Goal: Navigation & Orientation: Find specific page/section

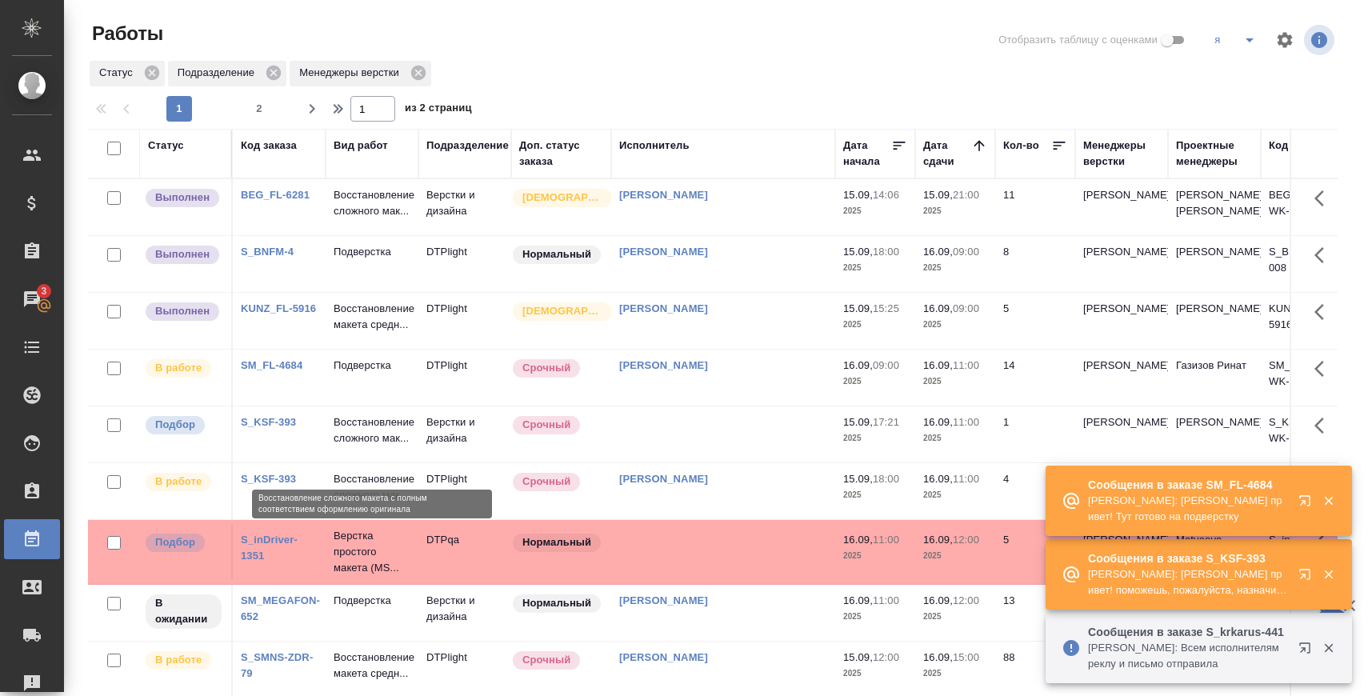
click at [388, 446] on p "Восстановление сложного мак..." at bounding box center [372, 430] width 77 height 32
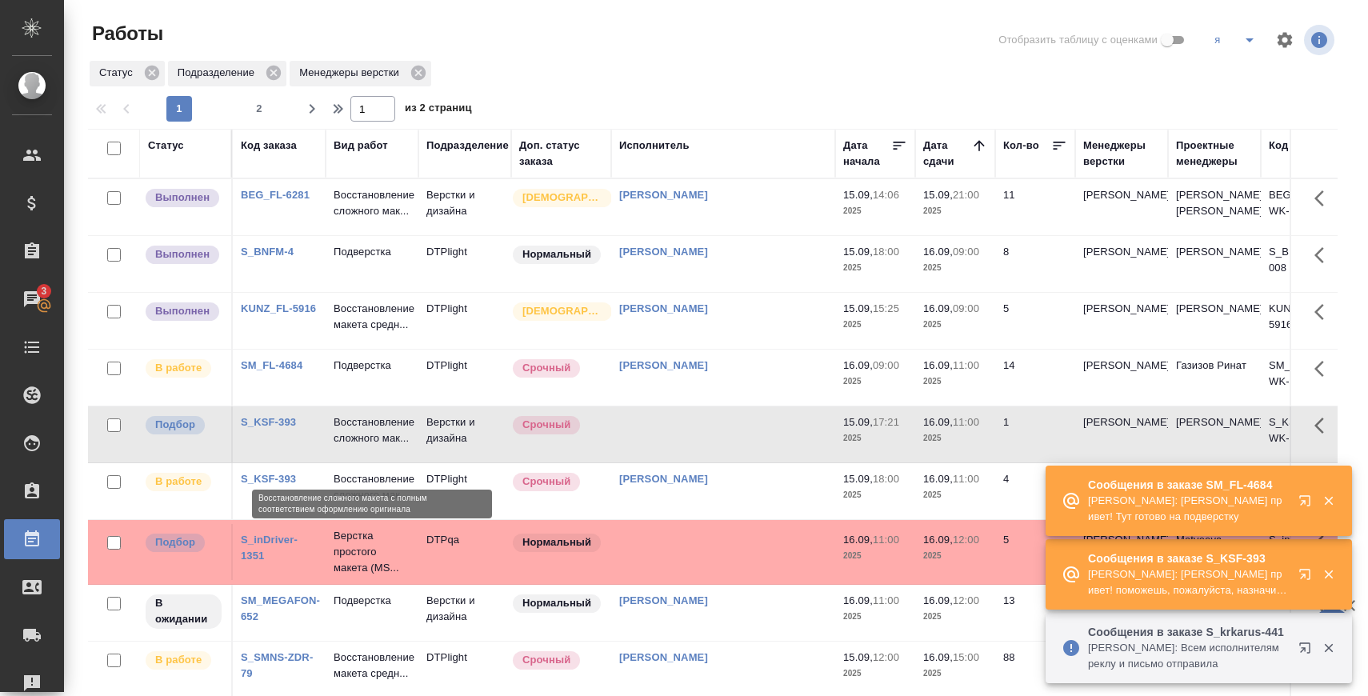
click at [388, 446] on p "Восстановление сложного мак..." at bounding box center [372, 430] width 77 height 32
click at [382, 503] on p "Восстановление сложного мак..." at bounding box center [372, 487] width 77 height 32
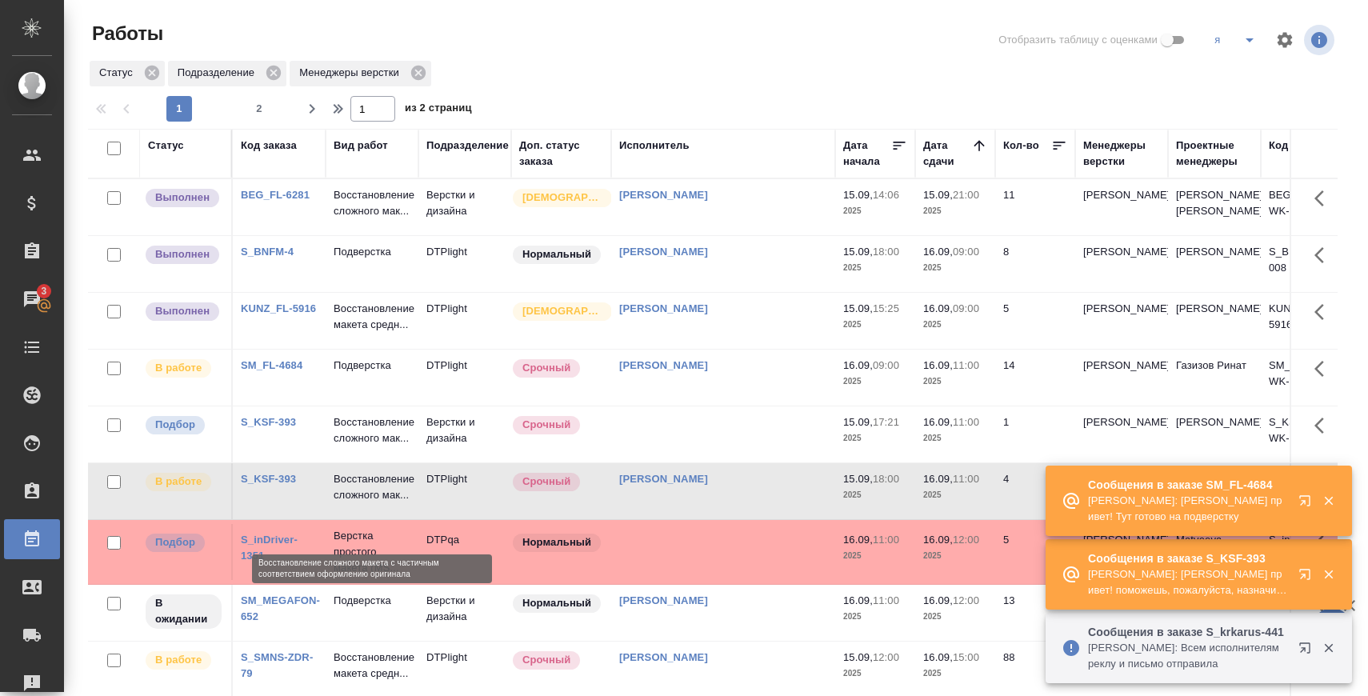
click at [382, 503] on p "Восстановление сложного мак..." at bounding box center [372, 487] width 77 height 32
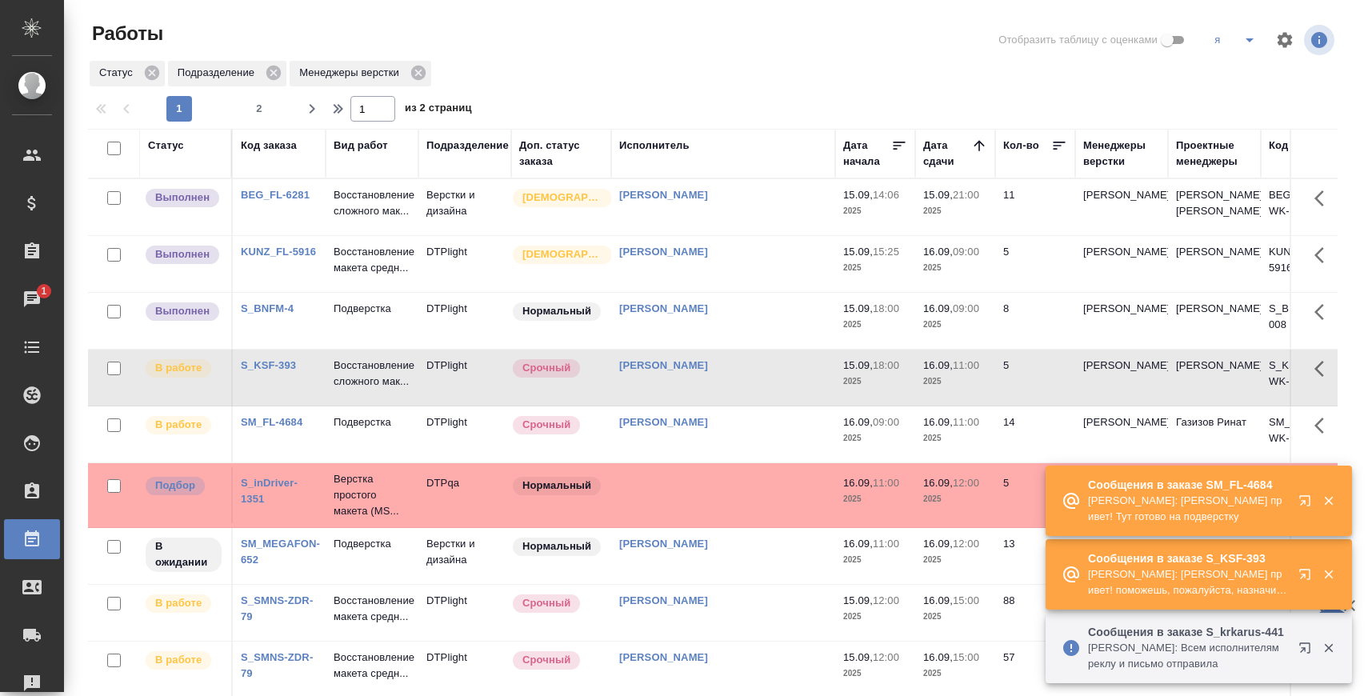
click at [285, 201] on link "BEG_FL-6281" at bounding box center [275, 195] width 69 height 12
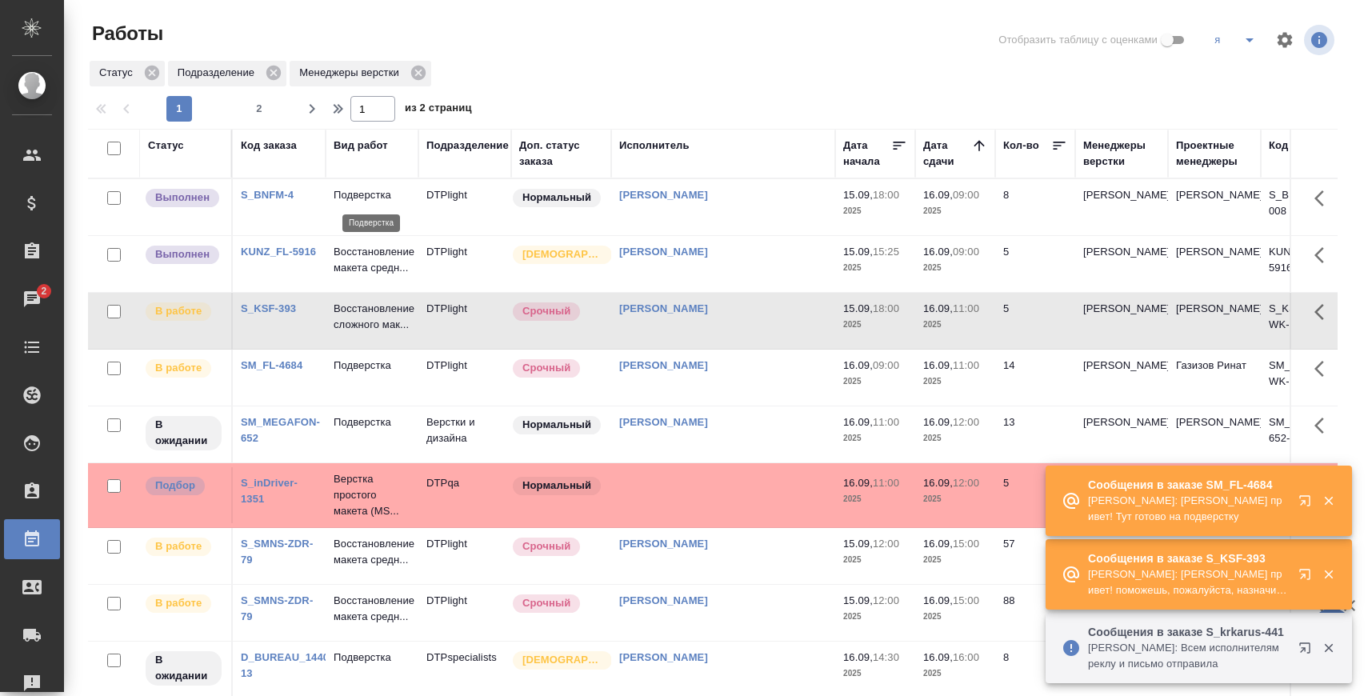
click at [382, 193] on p "Подверстка" at bounding box center [372, 195] width 77 height 16
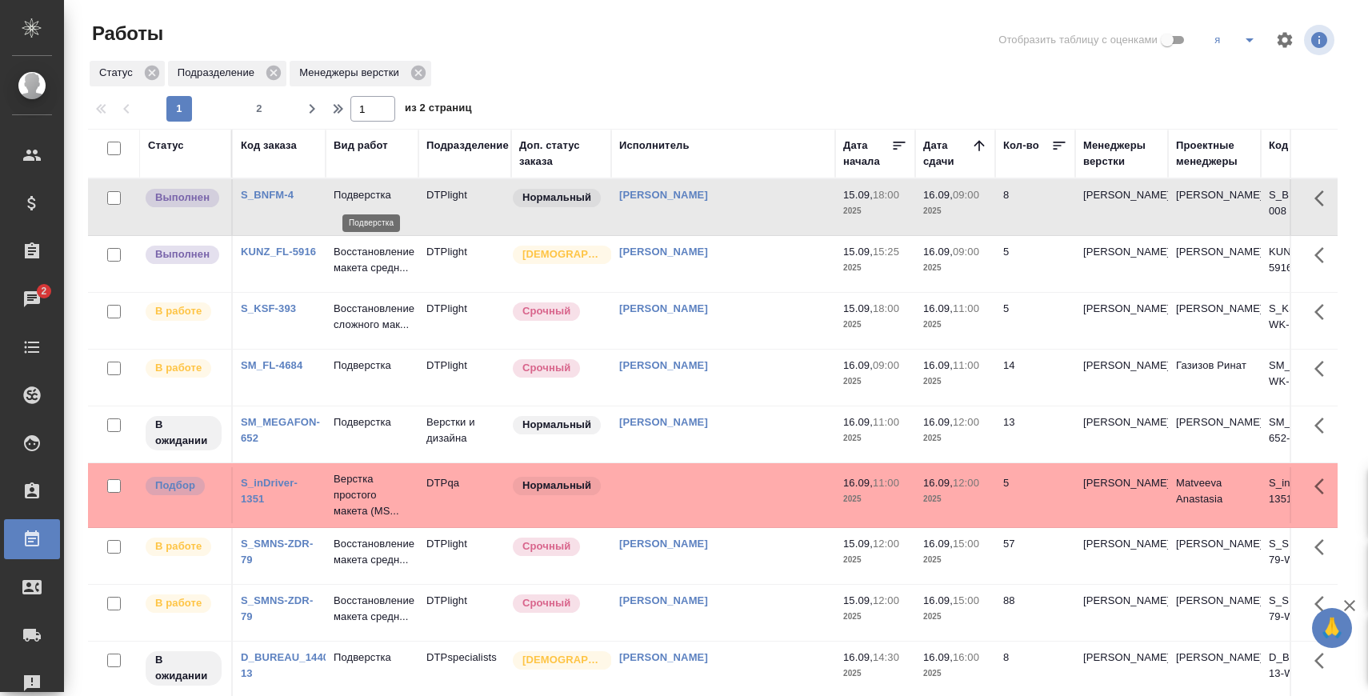
click at [382, 193] on p "Подверстка" at bounding box center [372, 195] width 77 height 16
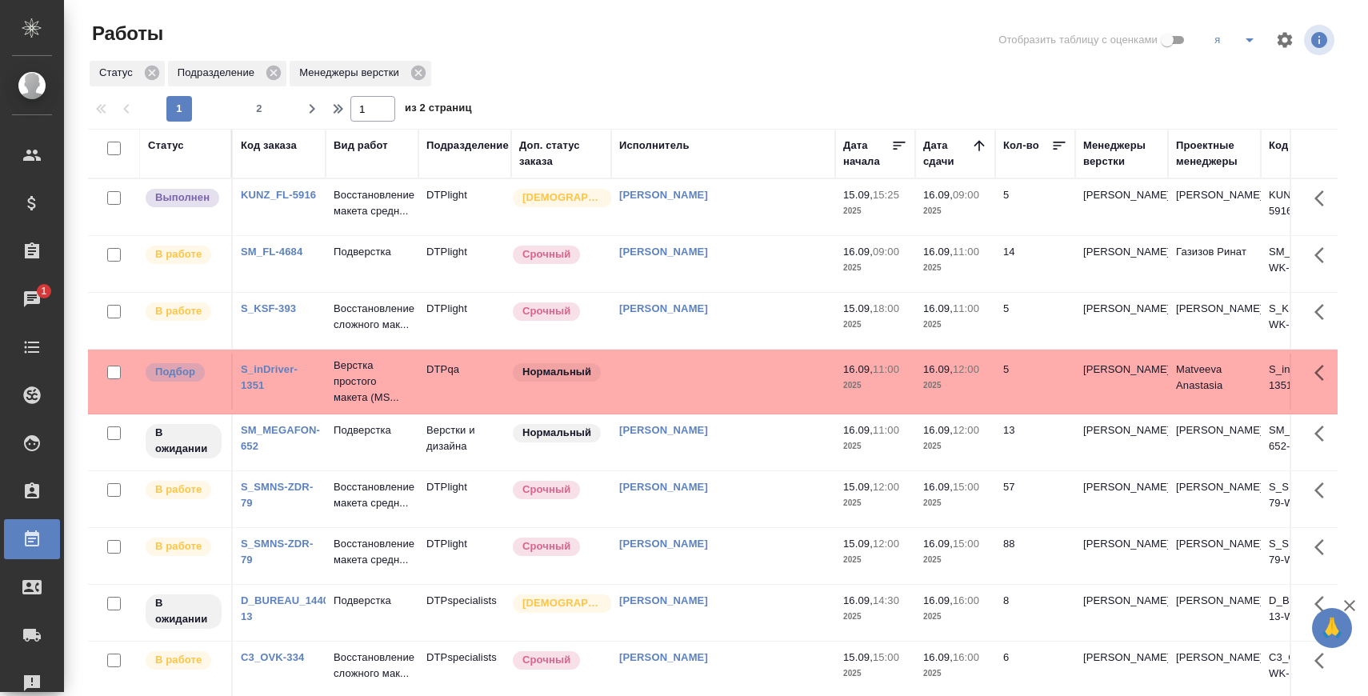
click at [374, 196] on p "Восстановление макета средн..." at bounding box center [372, 203] width 77 height 32
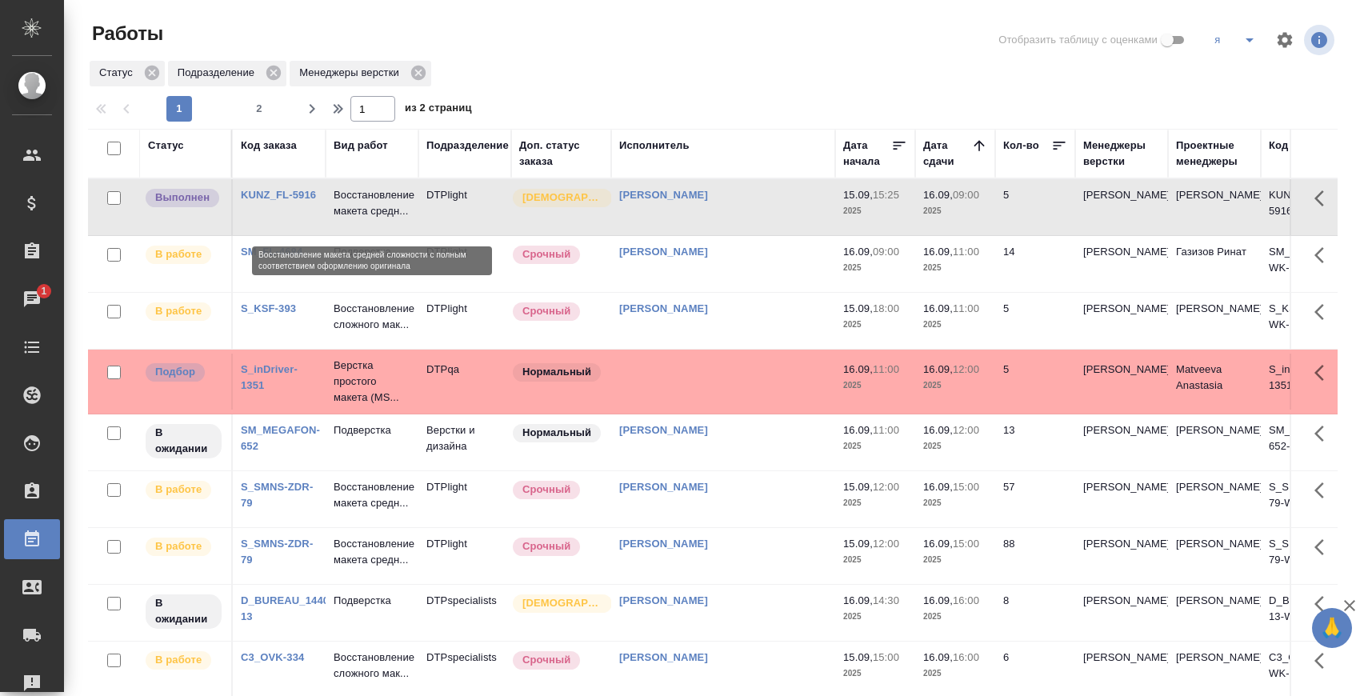
click at [374, 196] on p "Восстановление макета средн..." at bounding box center [372, 203] width 77 height 32
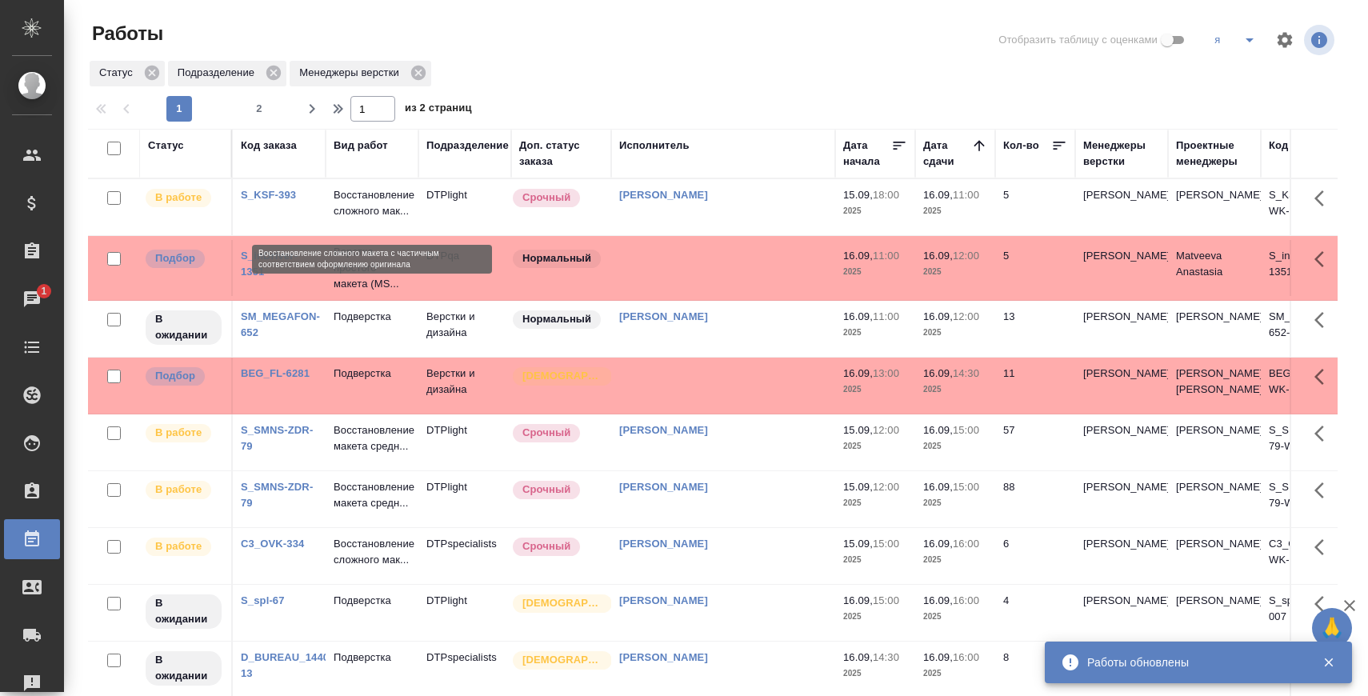
scroll to position [58, 0]
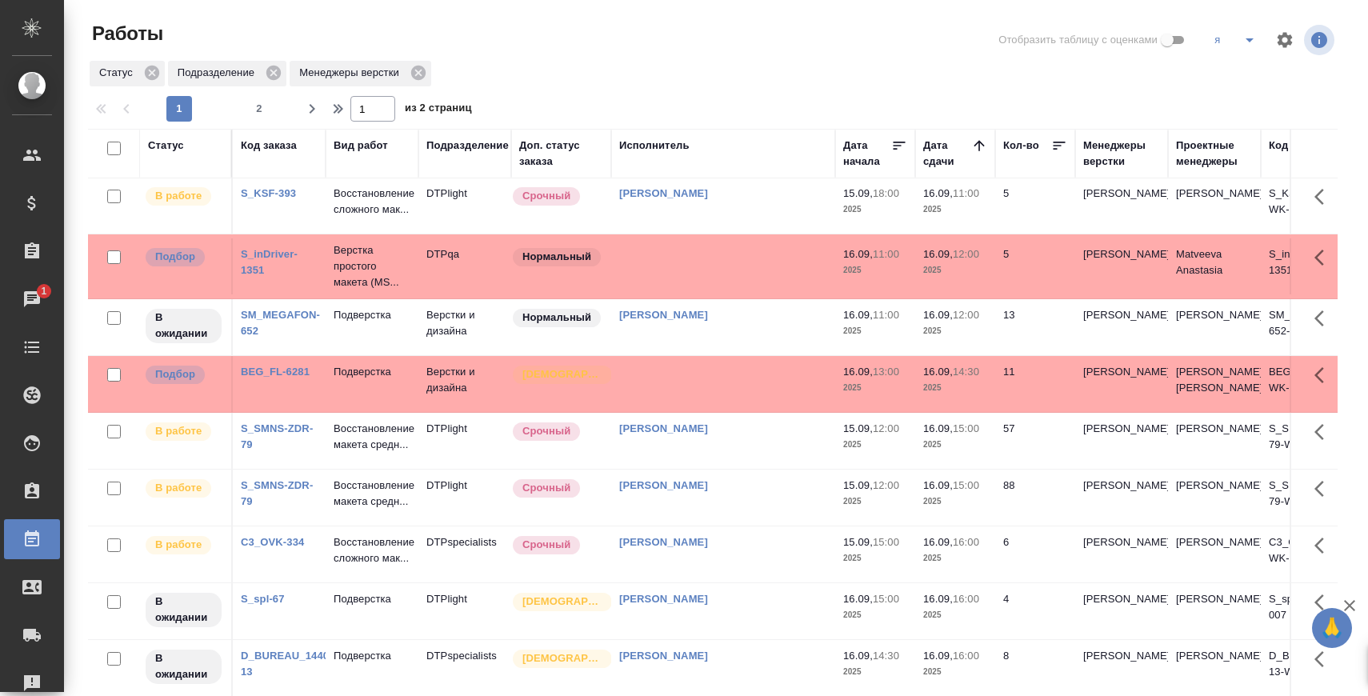
click at [282, 376] on div "BEG_FL-6281" at bounding box center [279, 372] width 77 height 16
click at [274, 378] on link "BEG_FL-6281" at bounding box center [275, 372] width 69 height 12
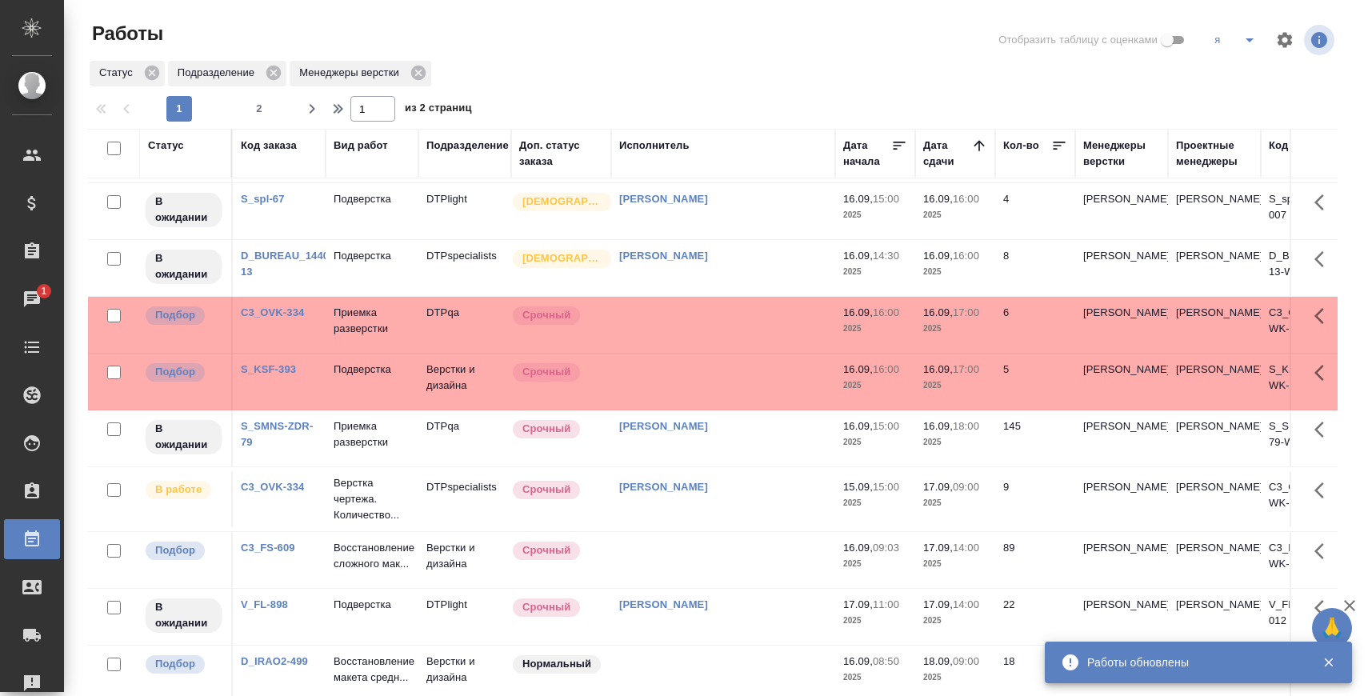
scroll to position [462, 0]
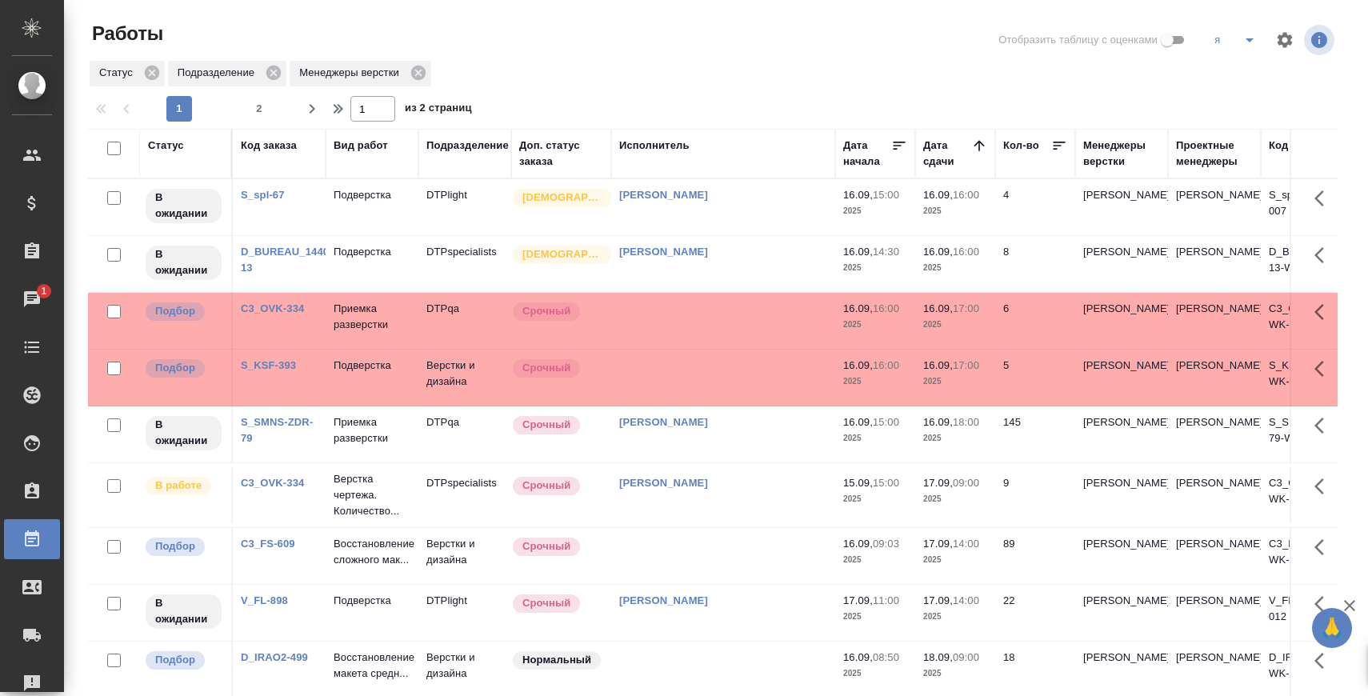
click at [273, 371] on link "S_KSF-393" at bounding box center [268, 365] width 55 height 12
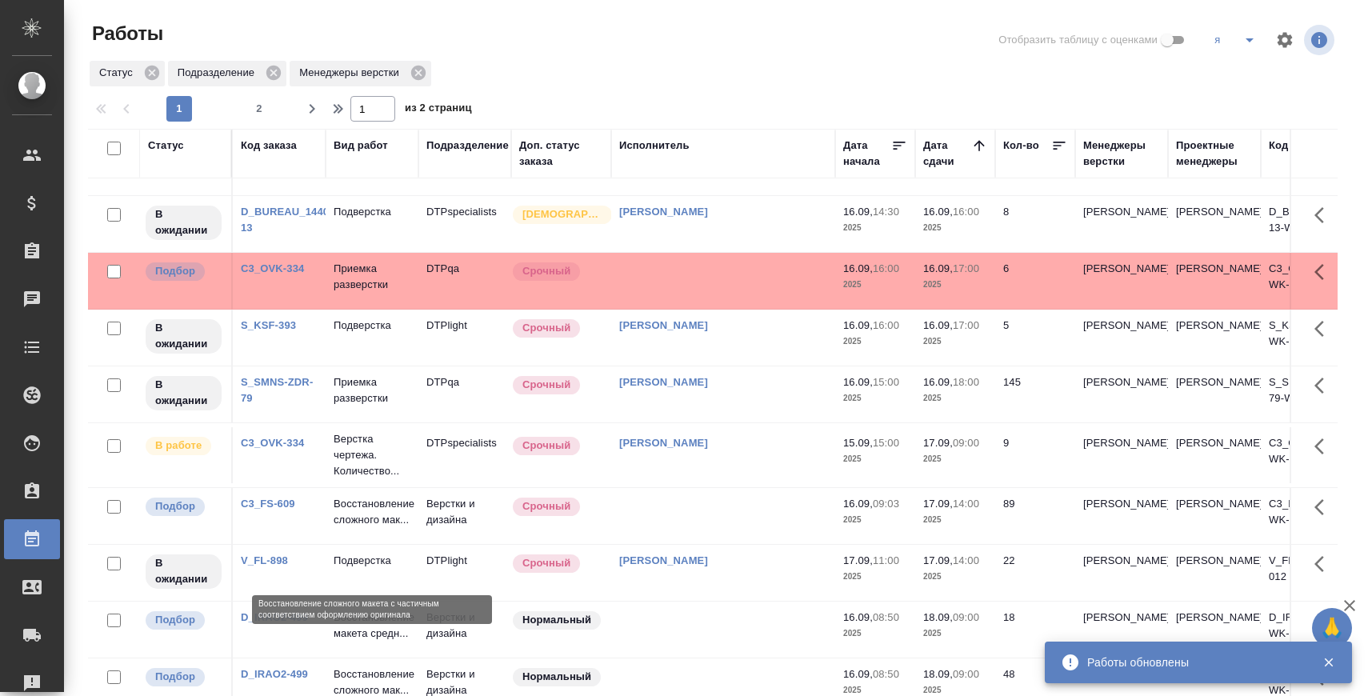
scroll to position [510, 0]
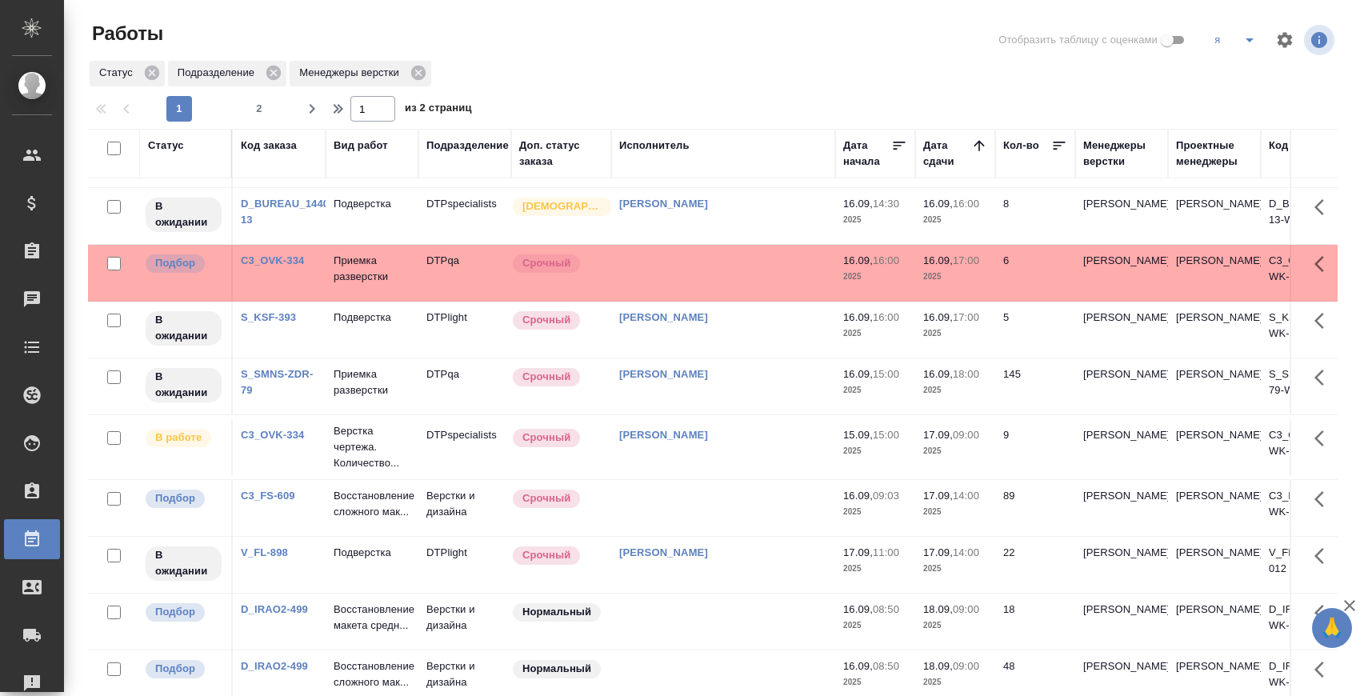
click at [280, 504] on div "C3_FS-609" at bounding box center [279, 496] width 77 height 16
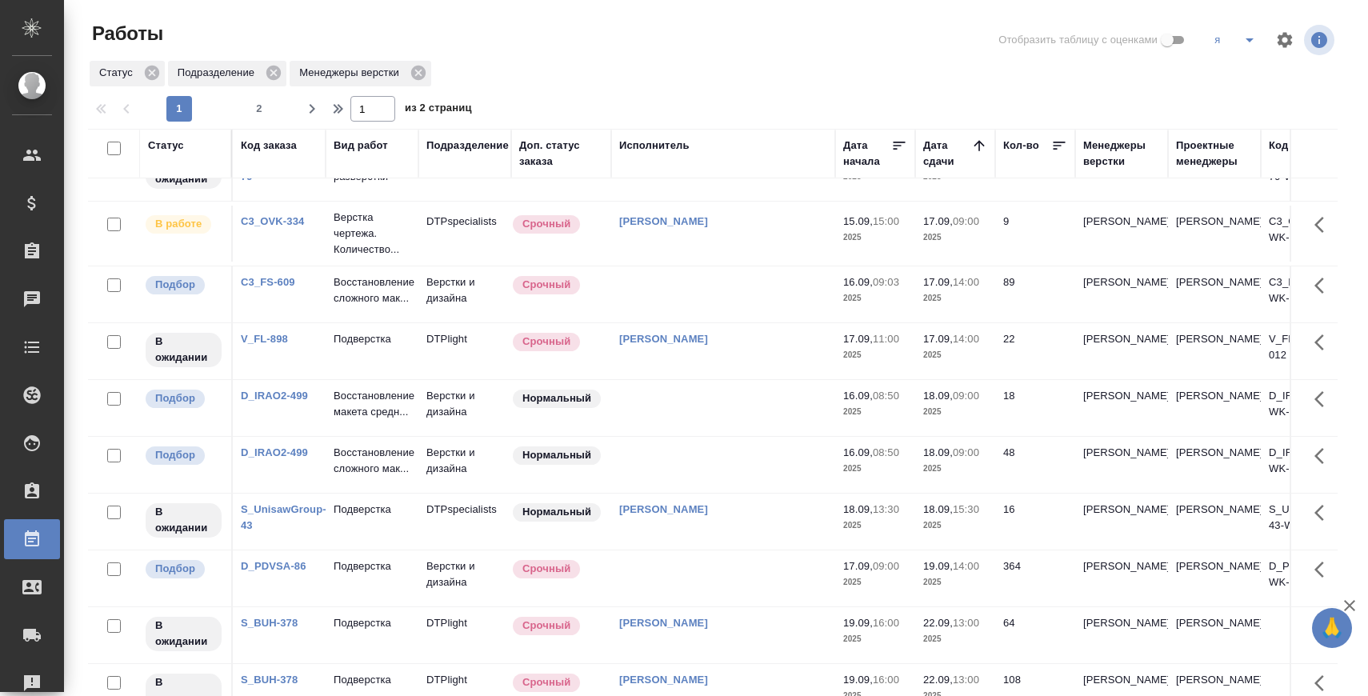
scroll to position [886, 0]
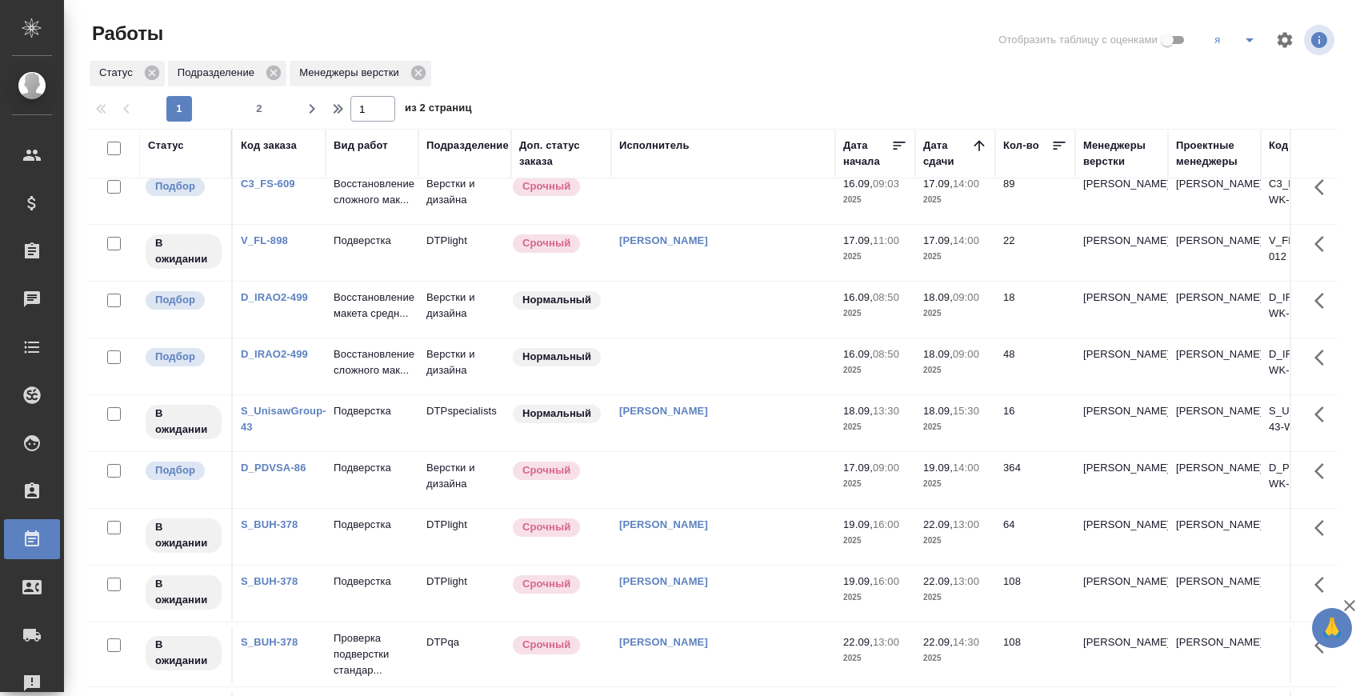
click at [274, 291] on link "D_IRAO2-499" at bounding box center [274, 297] width 67 height 12
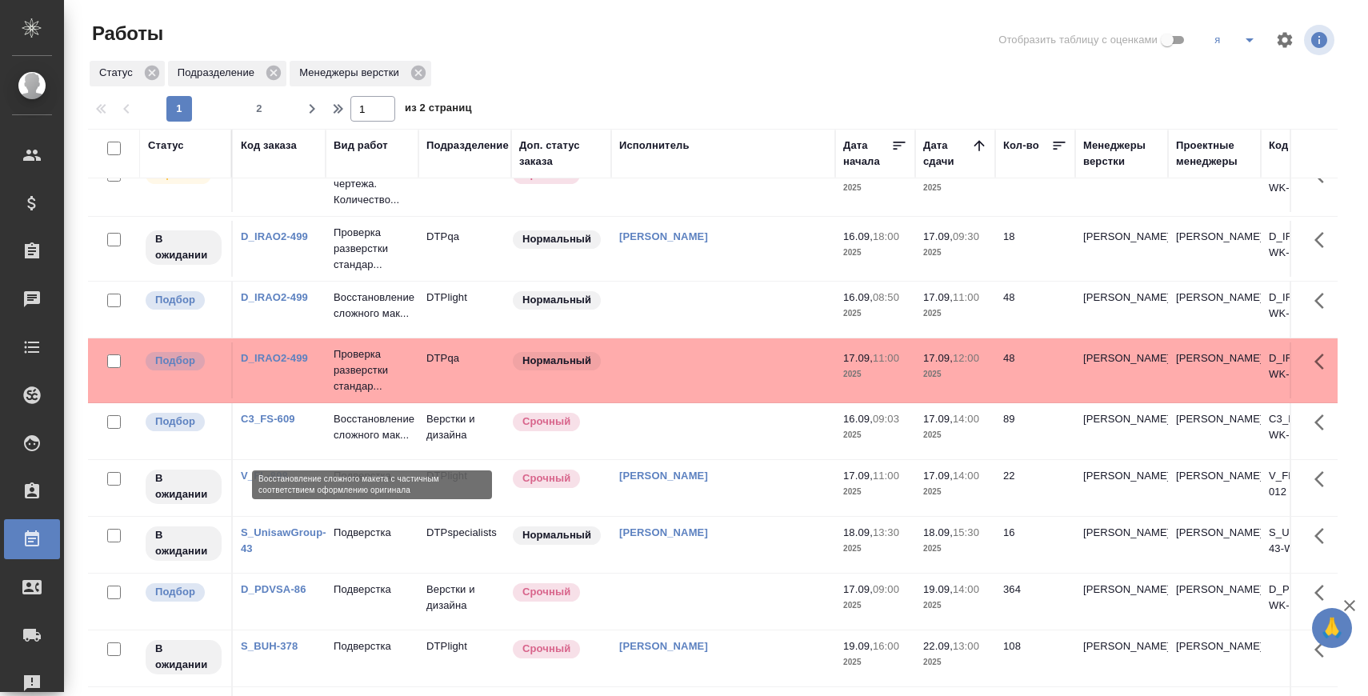
click at [356, 442] on p "Восстановление сложного мак..." at bounding box center [372, 427] width 77 height 32
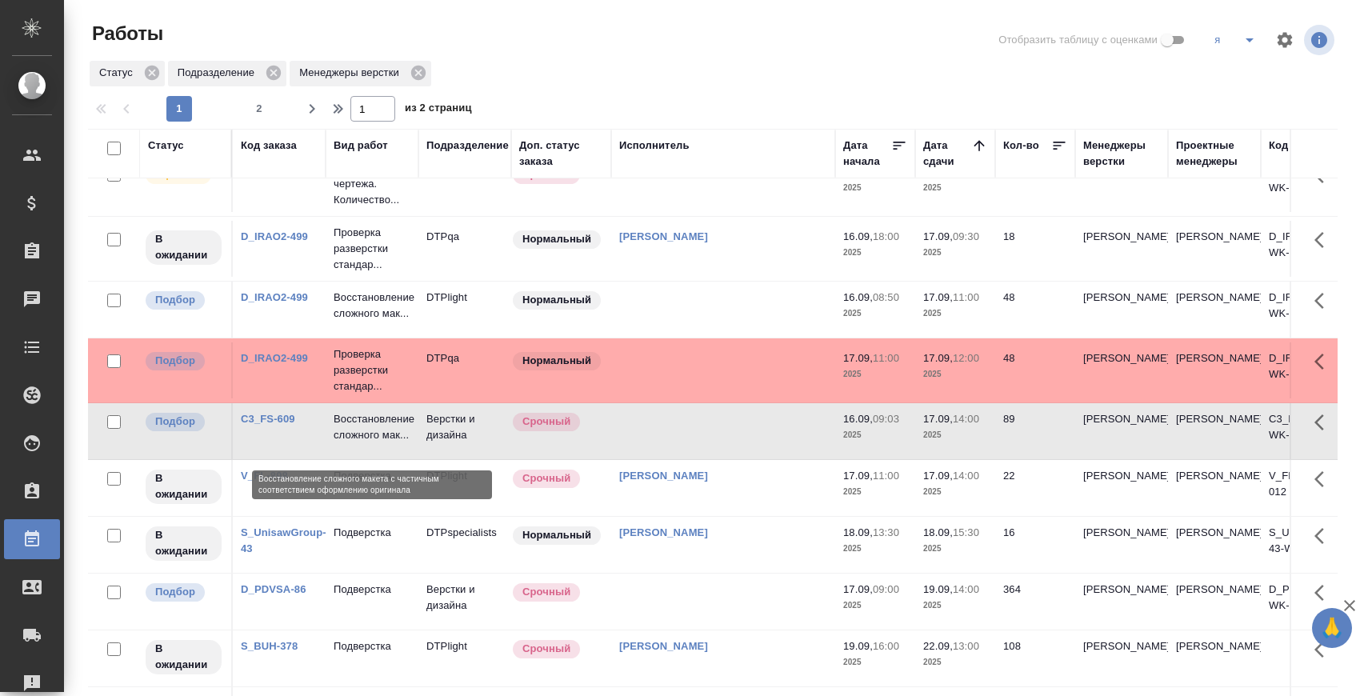
click at [356, 442] on p "Восстановление сложного мак..." at bounding box center [372, 427] width 77 height 32
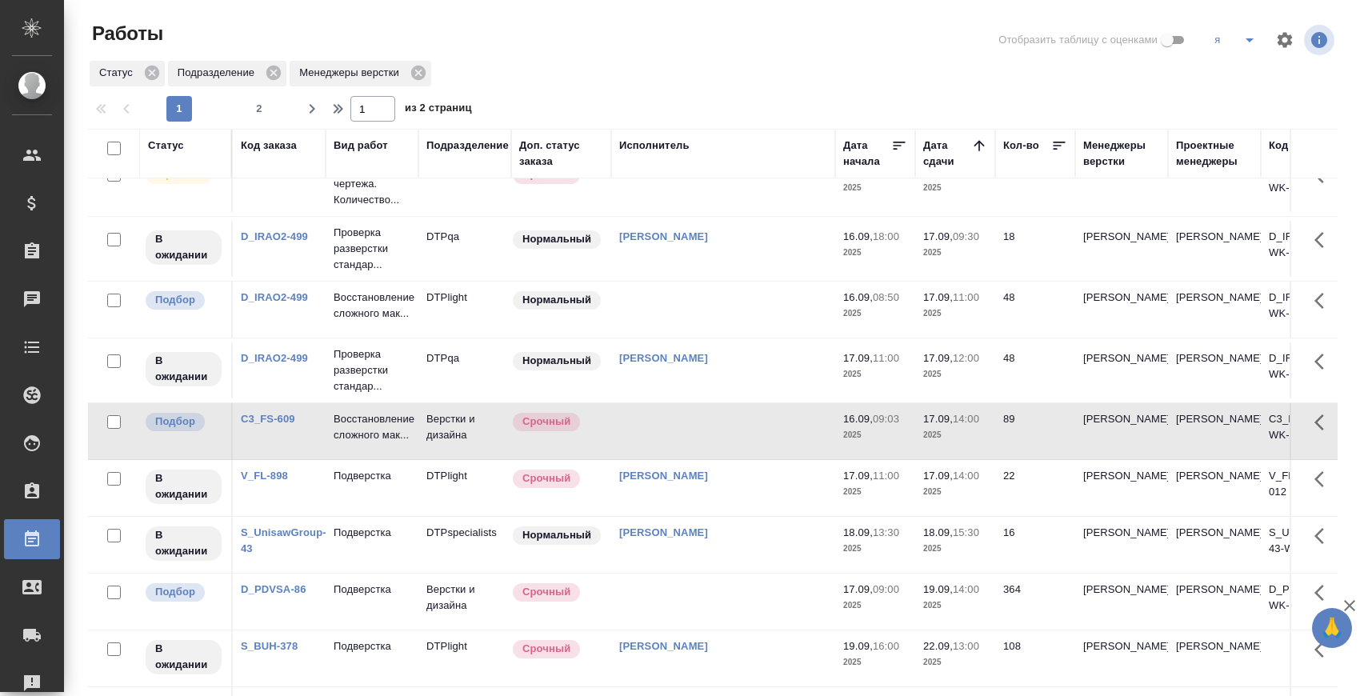
scroll to position [894, 0]
click at [290, 596] on div "D_PDVSA-86" at bounding box center [279, 589] width 77 height 16
click at [278, 593] on link "D_PDVSA-86" at bounding box center [274, 589] width 66 height 12
click at [374, 294] on p "Восстановление сложного мак..." at bounding box center [372, 306] width 77 height 32
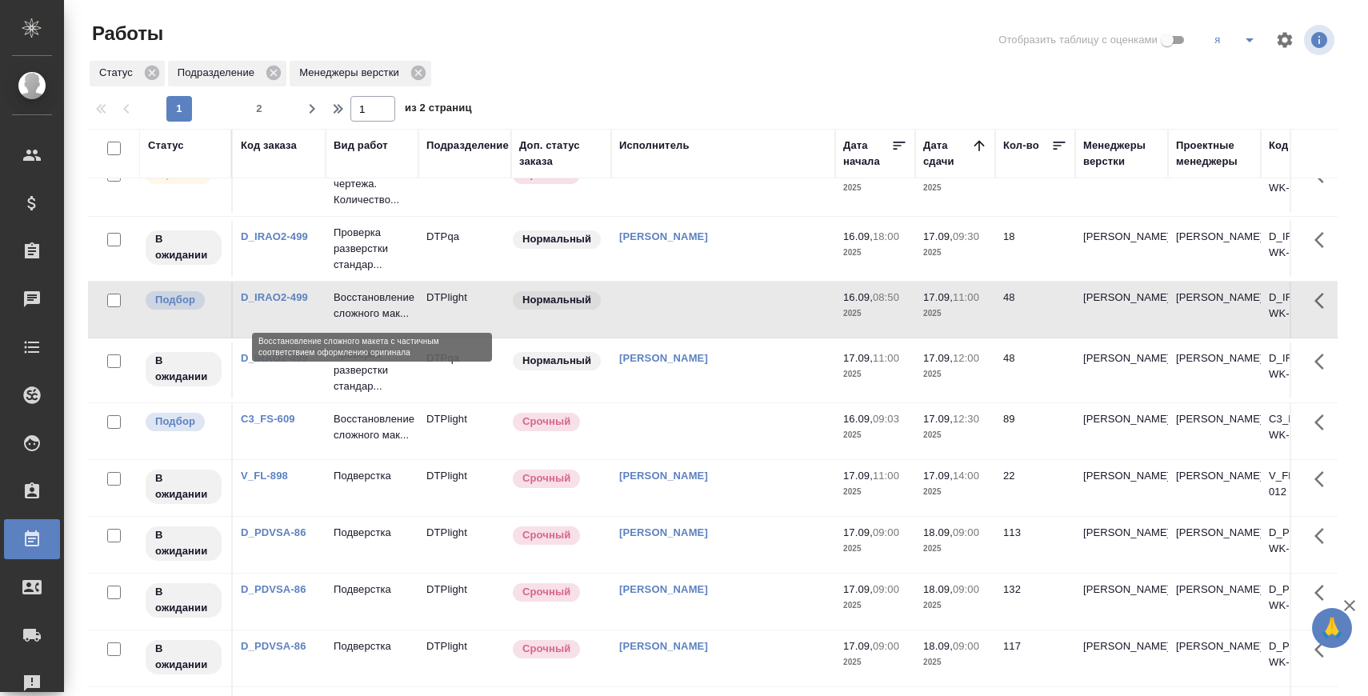
click at [374, 294] on p "Восстановление сложного мак..." at bounding box center [372, 306] width 77 height 32
